Goal: Task Accomplishment & Management: Complete application form

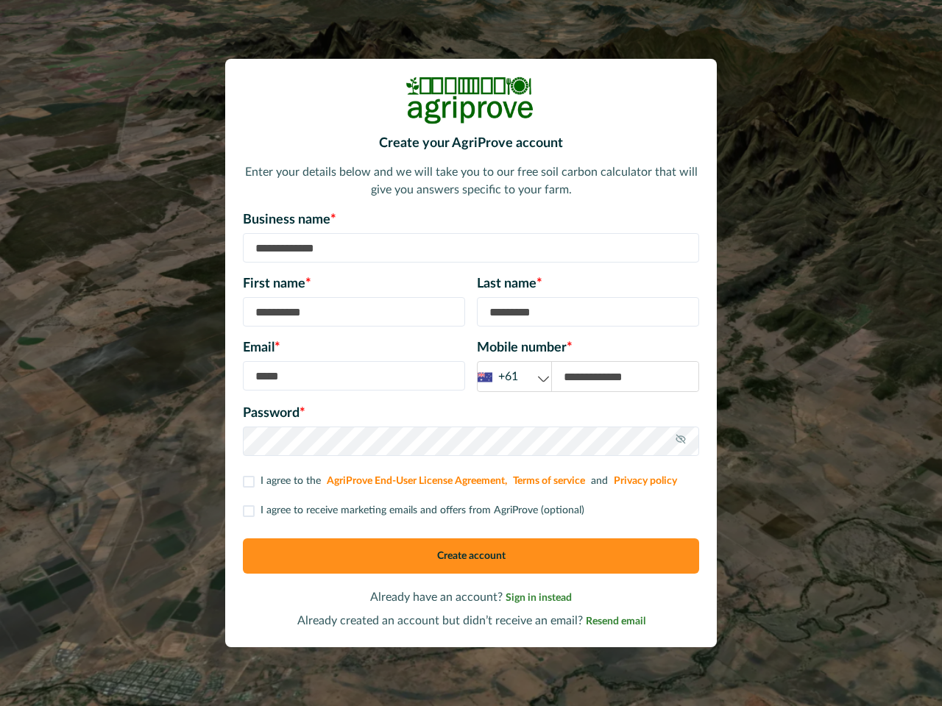
click at [471, 353] on div "Email * Mobile number * +61 +61 +44 +1" at bounding box center [471, 365] width 456 height 54
click at [514, 377] on div "+61" at bounding box center [515, 377] width 74 height 18
click at [681, 441] on icon at bounding box center [681, 439] width 12 height 12
click at [412, 511] on p "I agree to receive marketing emails and offers from AgriProve (optional)" at bounding box center [422, 510] width 324 height 15
click at [471, 556] on button "Create account" at bounding box center [471, 556] width 456 height 35
